Goal: Transaction & Acquisition: Obtain resource

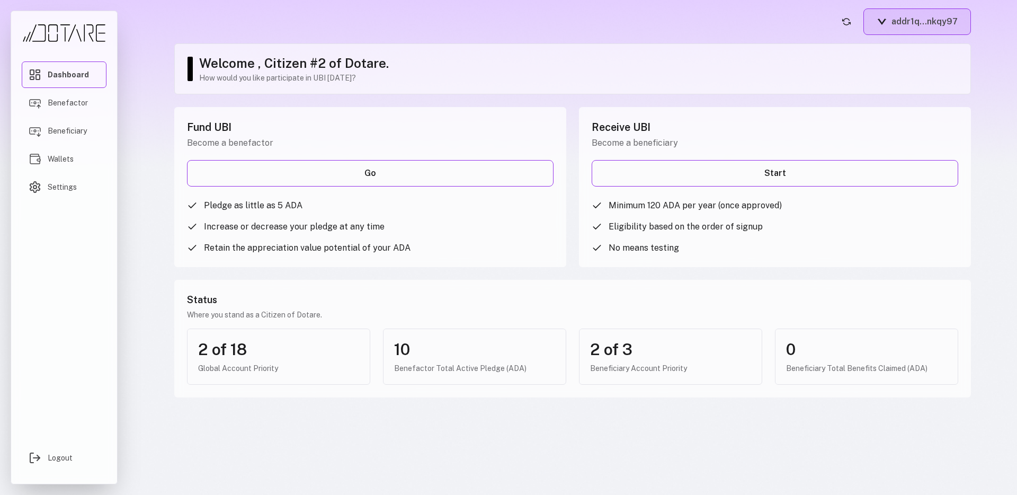
click at [915, 26] on button "addr1q...nkqy97" at bounding box center [917, 21] width 108 height 26
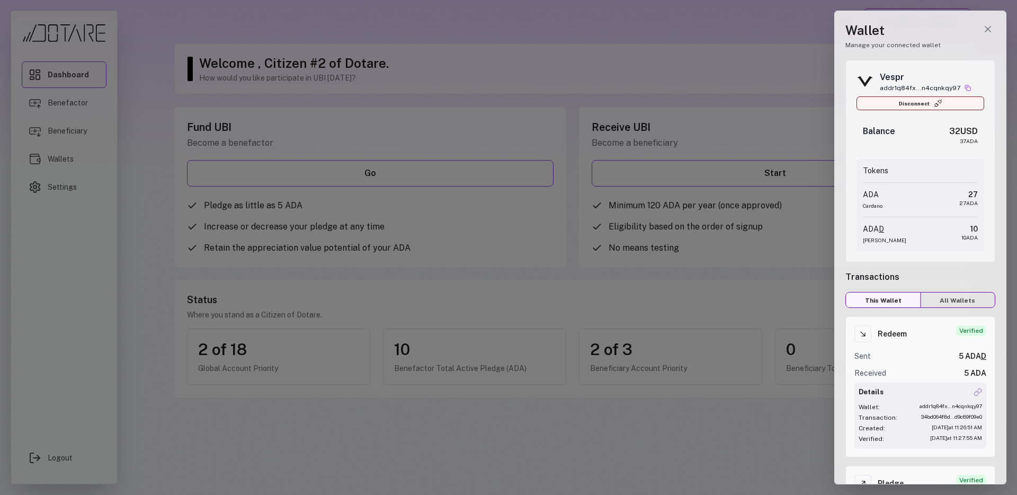
click at [915, 102] on button "Disconnect" at bounding box center [921, 103] width 128 height 14
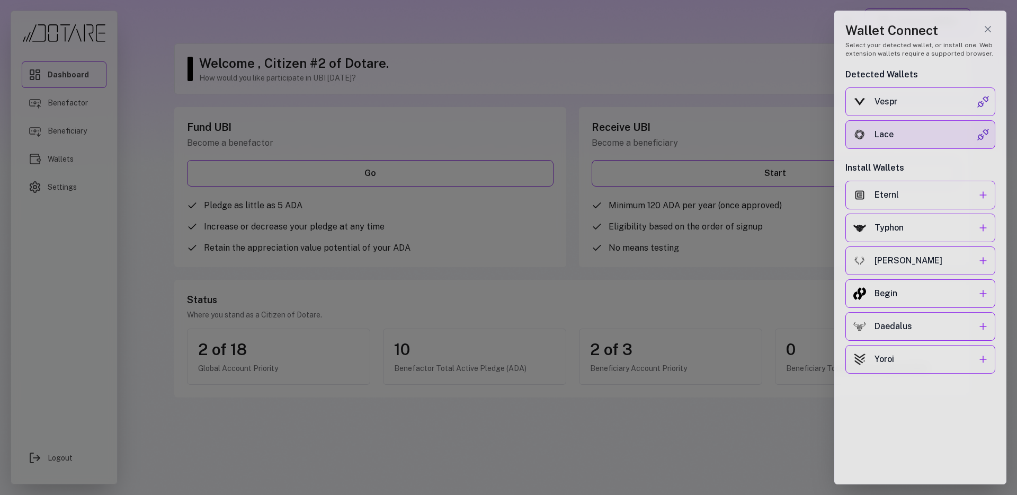
click at [882, 145] on button "Lace" at bounding box center [920, 134] width 150 height 29
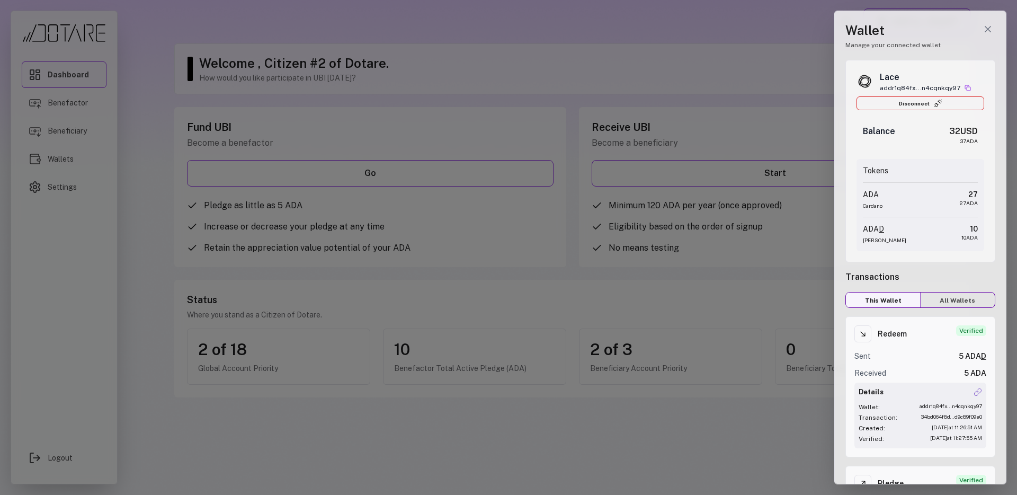
click at [716, 108] on div at bounding box center [508, 247] width 1017 height 495
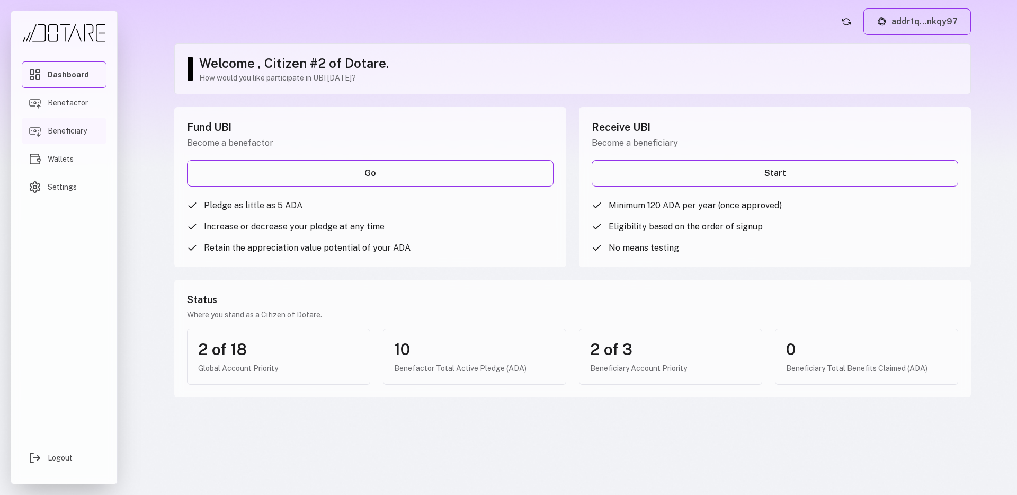
click at [81, 132] on span "Beneficiary" at bounding box center [67, 131] width 39 height 11
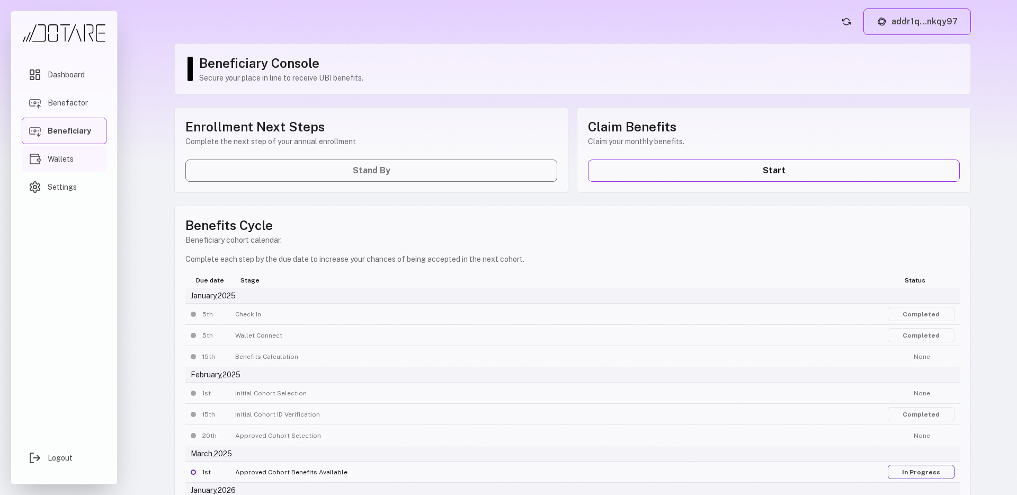
click at [75, 156] on link "Wallets" at bounding box center [64, 159] width 85 height 26
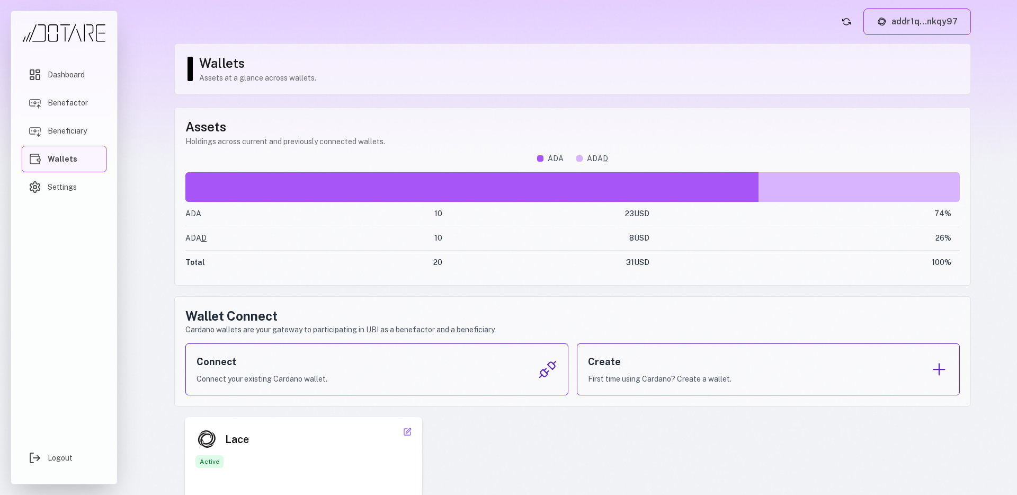
scroll to position [85, 0]
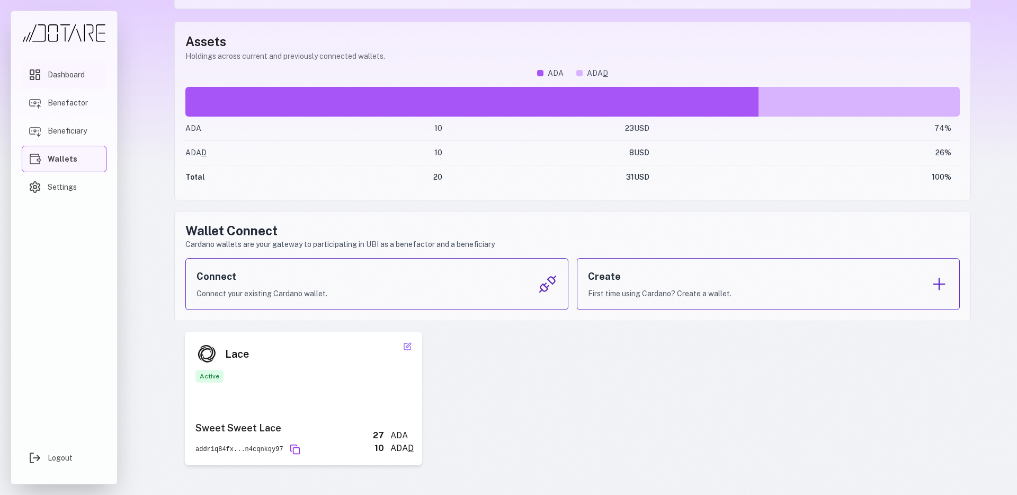
click at [77, 76] on span "Dashboard" at bounding box center [66, 74] width 37 height 11
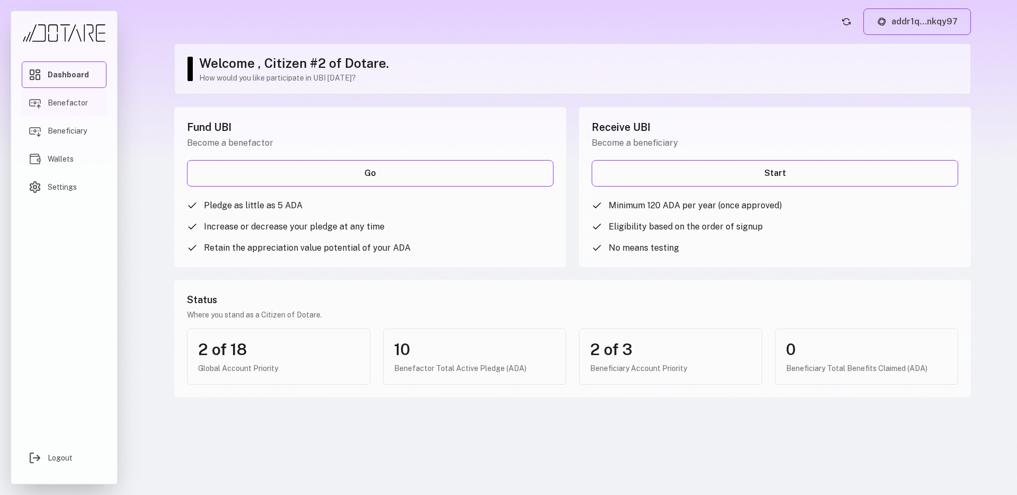
click at [76, 106] on span "Benefactor" at bounding box center [68, 102] width 40 height 11
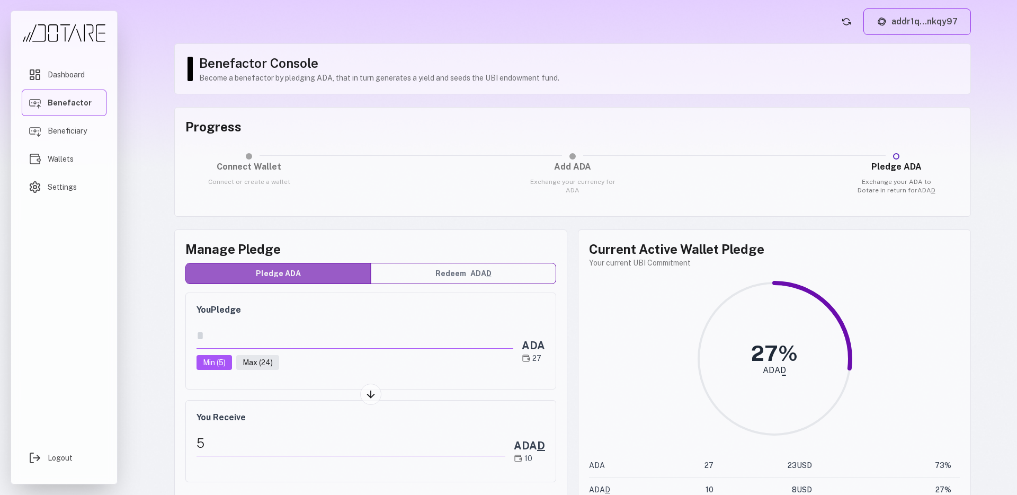
scroll to position [80, 0]
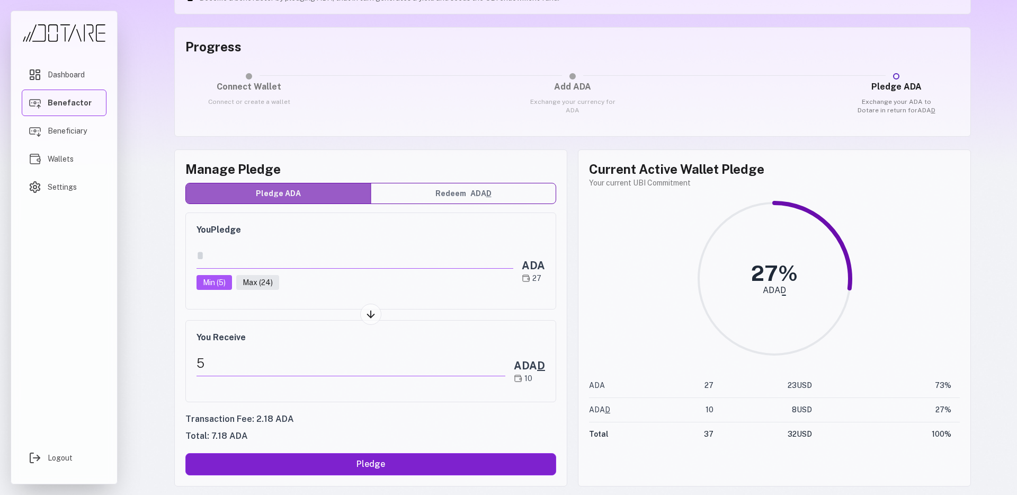
click at [370, 469] on button "Pledge" at bounding box center [370, 464] width 371 height 22
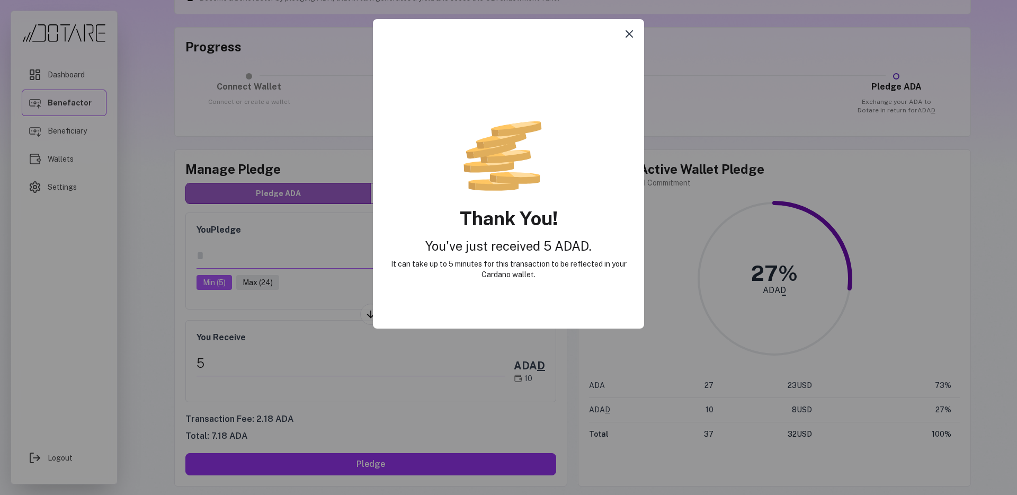
click at [626, 37] on icon "Close modal" at bounding box center [629, 34] width 6 height 6
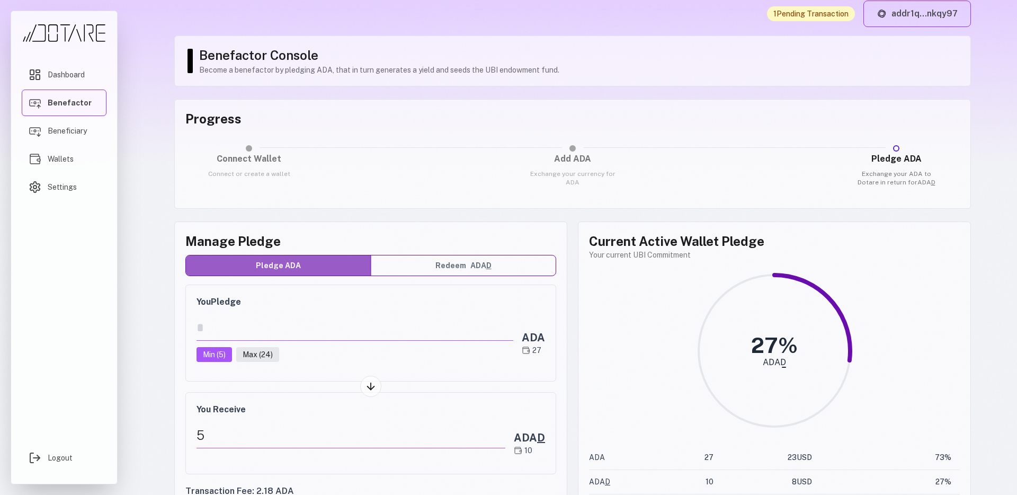
scroll to position [0, 0]
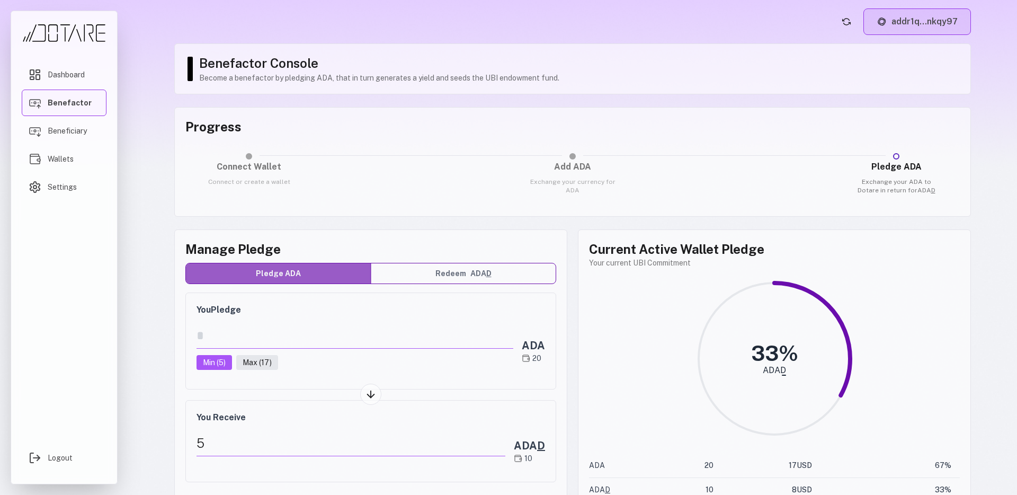
click at [909, 32] on button "addr1q...nkqy97" at bounding box center [917, 21] width 108 height 26
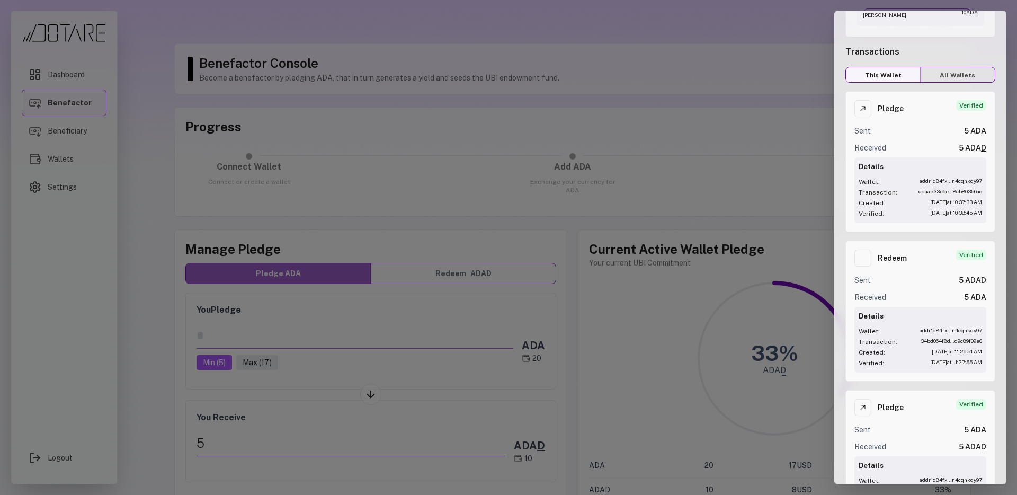
scroll to position [249, 0]
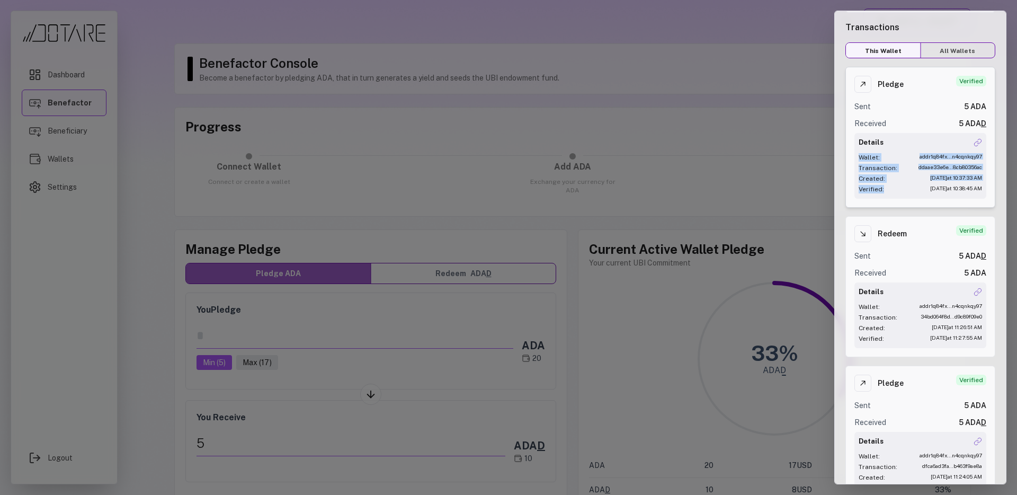
drag, startPoint x: 888, startPoint y: 189, endPoint x: 847, endPoint y: 161, distance: 50.0
click at [847, 161] on div "Pledge Verified Sent 5 ADA Received 5 ADA D Details Wallet: addr1q84fx...n4cqnk…" at bounding box center [920, 137] width 150 height 141
click at [751, 180] on div at bounding box center [508, 247] width 1017 height 495
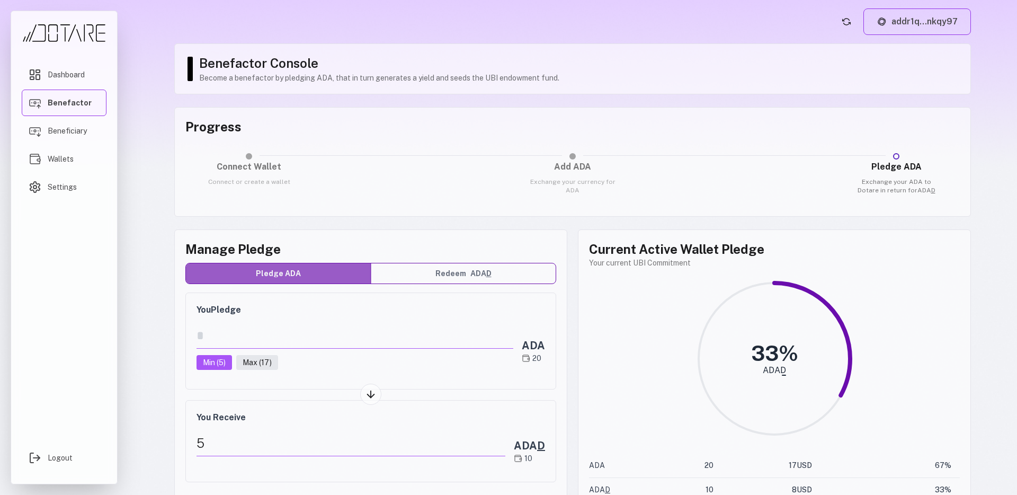
scroll to position [80, 0]
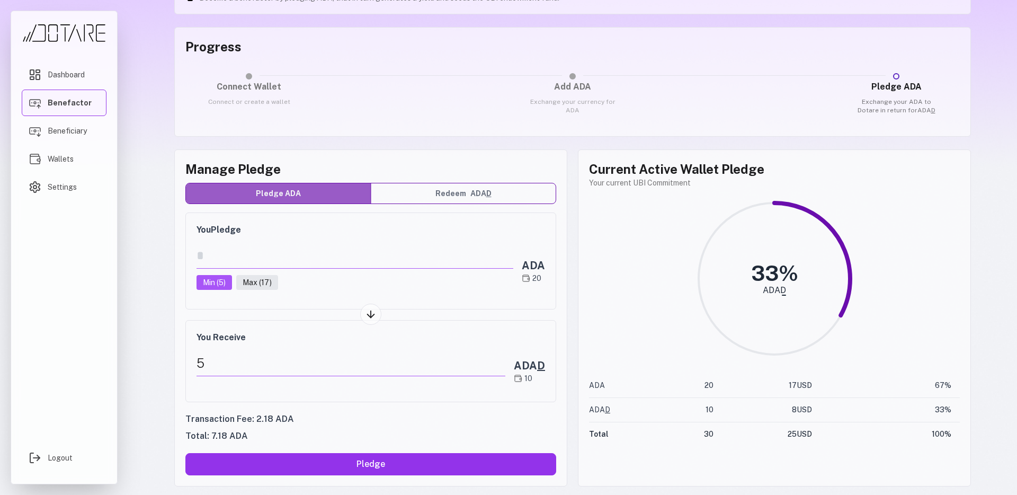
click at [449, 198] on button "Redeem ADA D" at bounding box center [463, 193] width 185 height 20
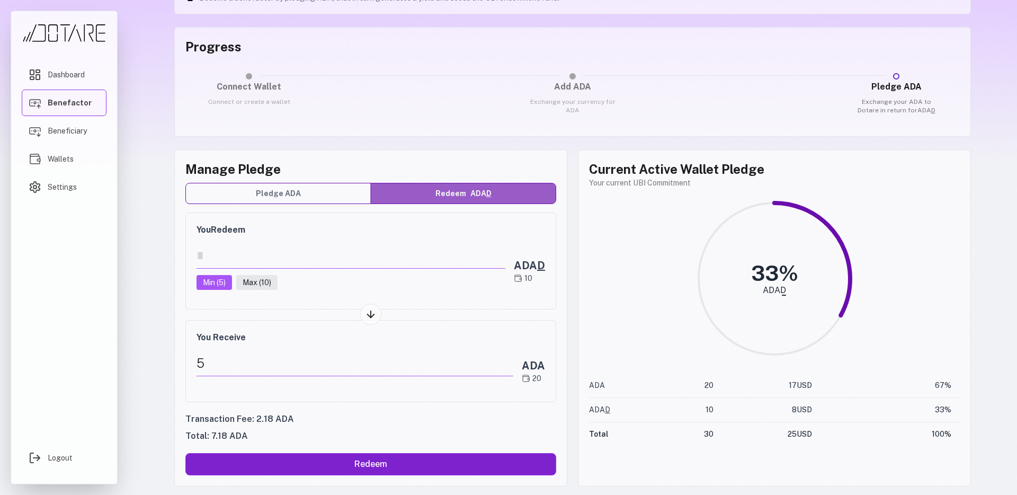
click at [429, 465] on button "Redeem" at bounding box center [370, 464] width 371 height 22
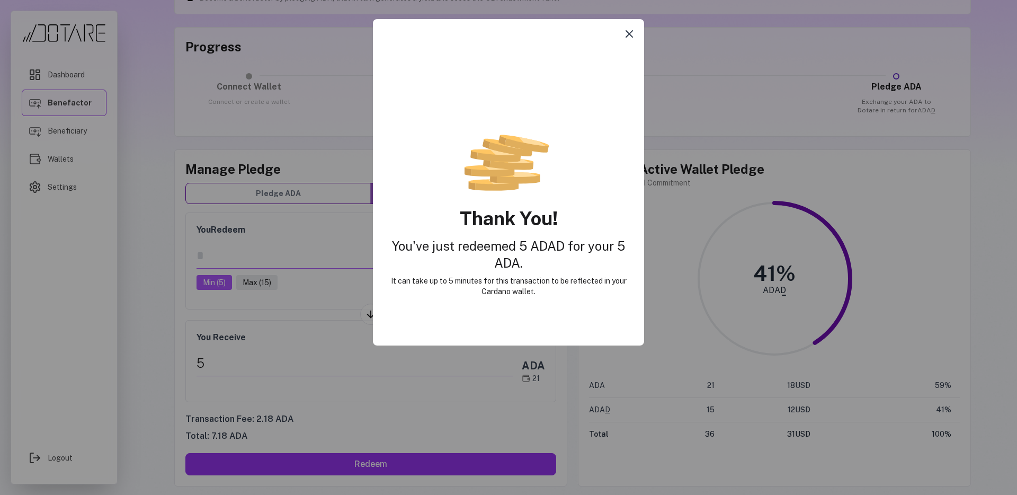
click at [626, 37] on icon "Close modal" at bounding box center [629, 34] width 13 height 13
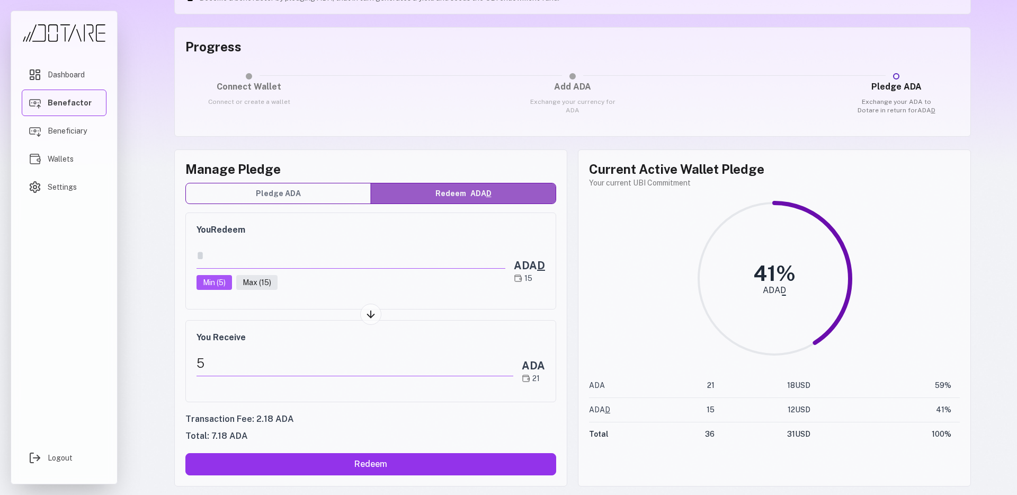
scroll to position [0, 0]
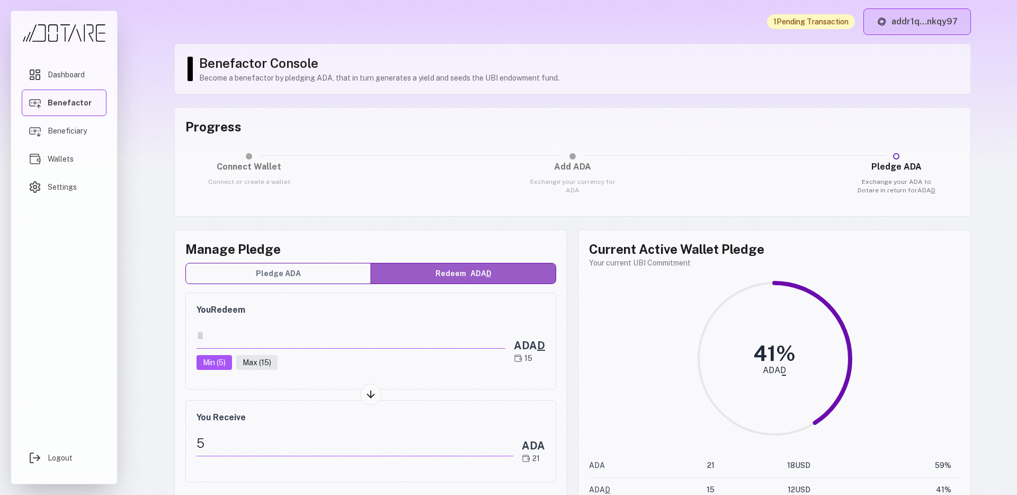
click at [941, 21] on button "addr1q...nkqy97" at bounding box center [917, 21] width 108 height 26
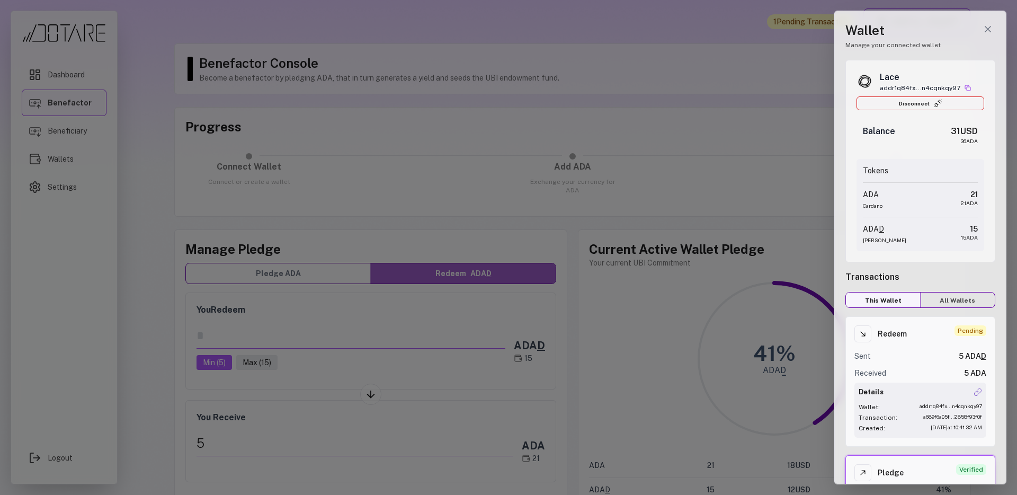
click at [480, 58] on div at bounding box center [508, 247] width 1017 height 495
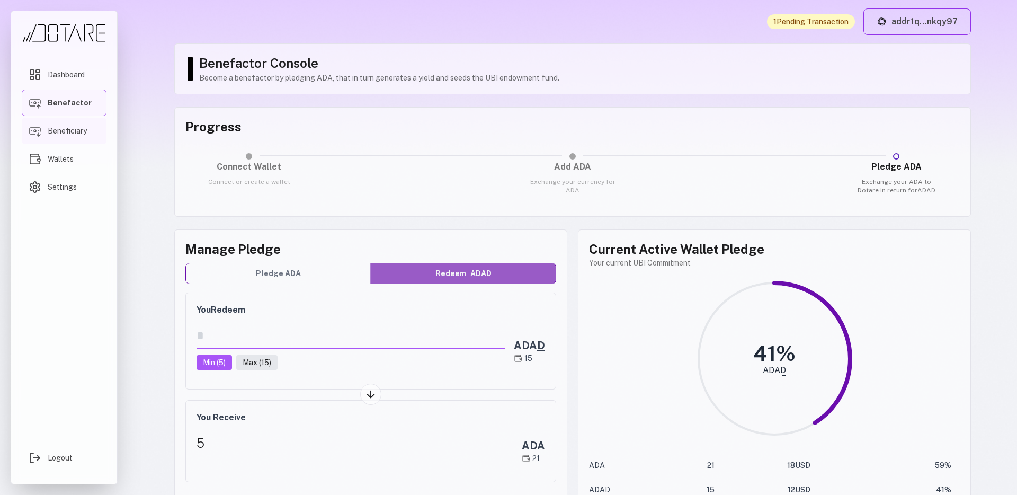
click at [64, 136] on span "Beneficiary" at bounding box center [67, 131] width 39 height 11
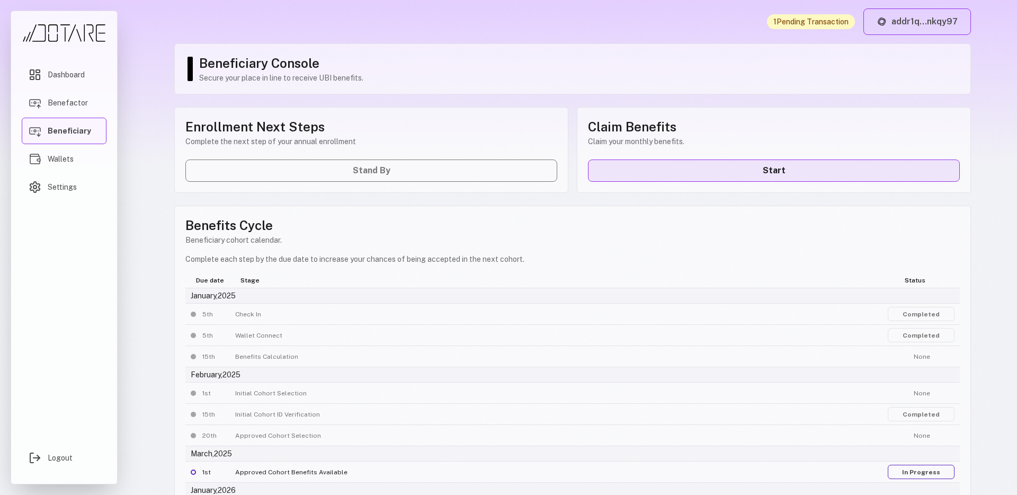
click at [623, 179] on link "Start" at bounding box center [774, 170] width 372 height 22
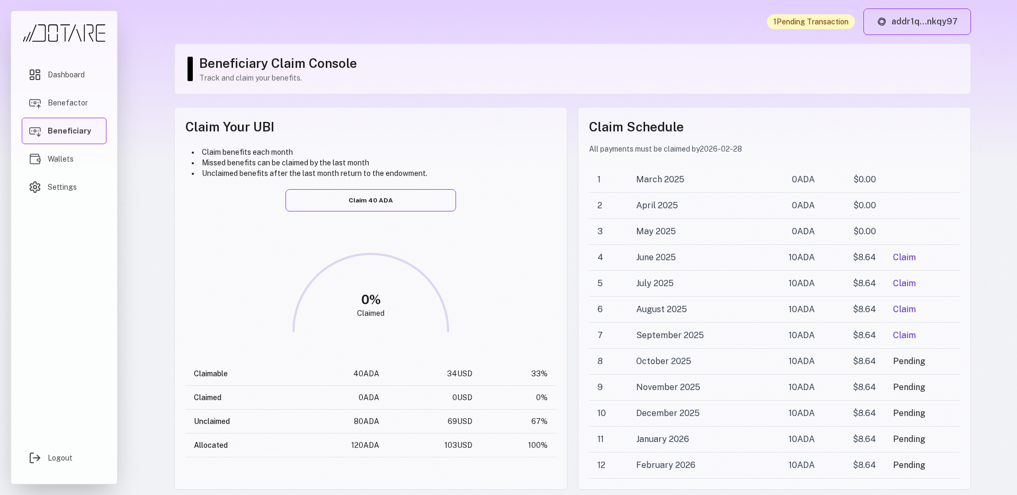
scroll to position [3, 0]
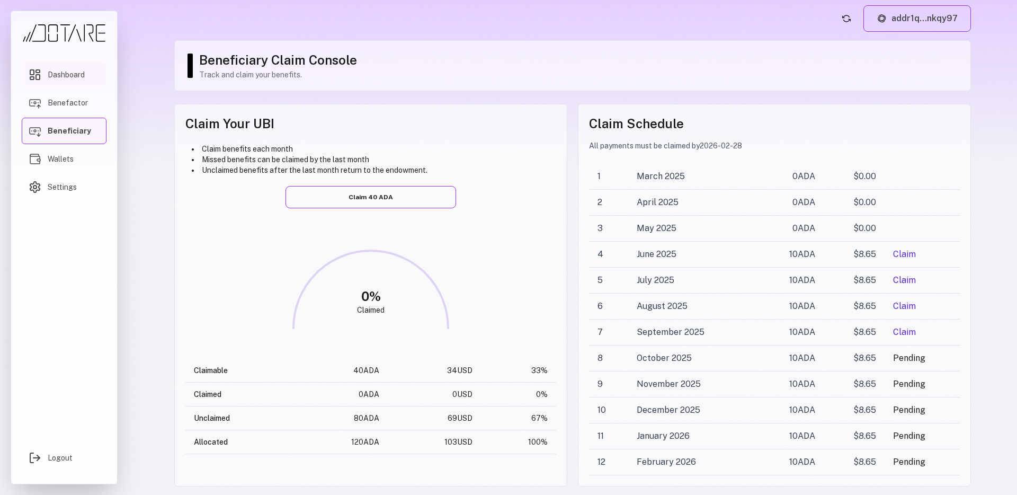
click at [82, 72] on span "Dashboard" at bounding box center [66, 74] width 37 height 11
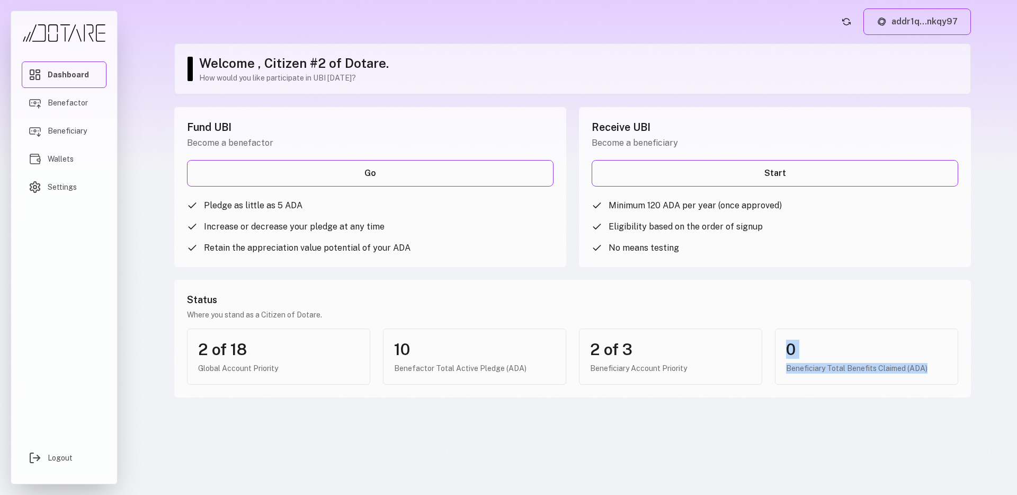
drag, startPoint x: 934, startPoint y: 371, endPoint x: 777, endPoint y: 348, distance: 159.6
click at [777, 348] on div "0 Beneficiary Total Benefits Claimed (ADA)" at bounding box center [866, 356] width 183 height 56
click at [780, 308] on div "Status Where you stand as a Citizen of Dotare. 2 of 18 Global Account Priority …" at bounding box center [572, 339] width 797 height 118
click at [71, 106] on span "Benefactor" at bounding box center [68, 102] width 40 height 11
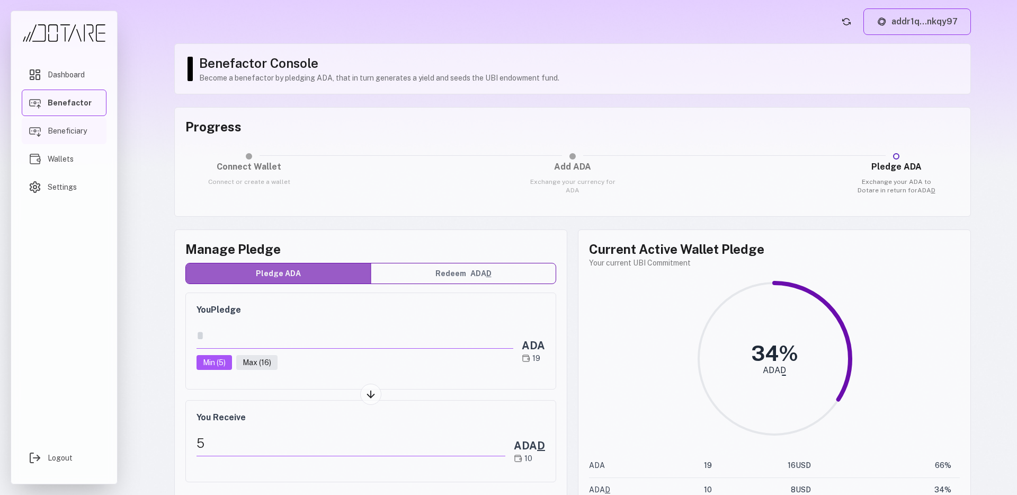
click at [77, 143] on link "Beneficiary" at bounding box center [64, 131] width 85 height 26
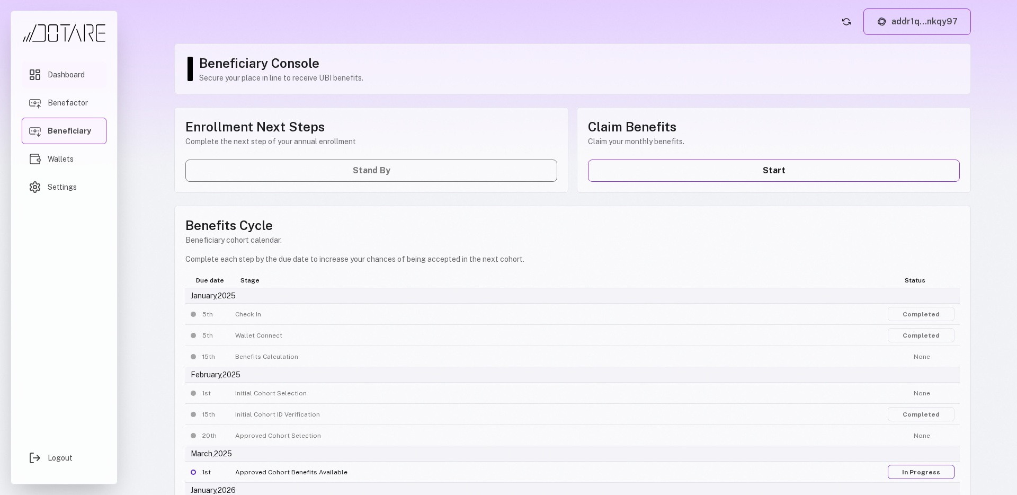
click at [75, 78] on span "Dashboard" at bounding box center [66, 74] width 37 height 11
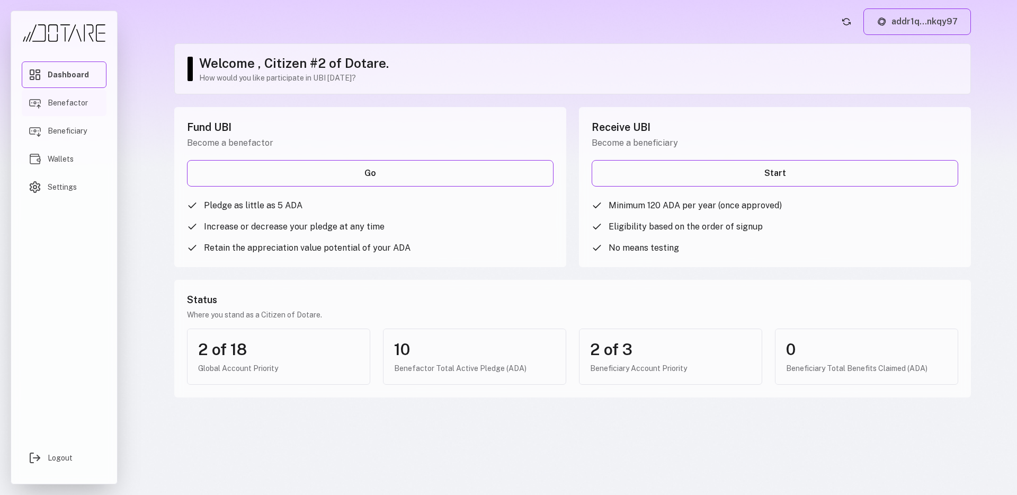
click at [78, 112] on link "Benefactor" at bounding box center [64, 103] width 85 height 26
